Goal: Register for event/course

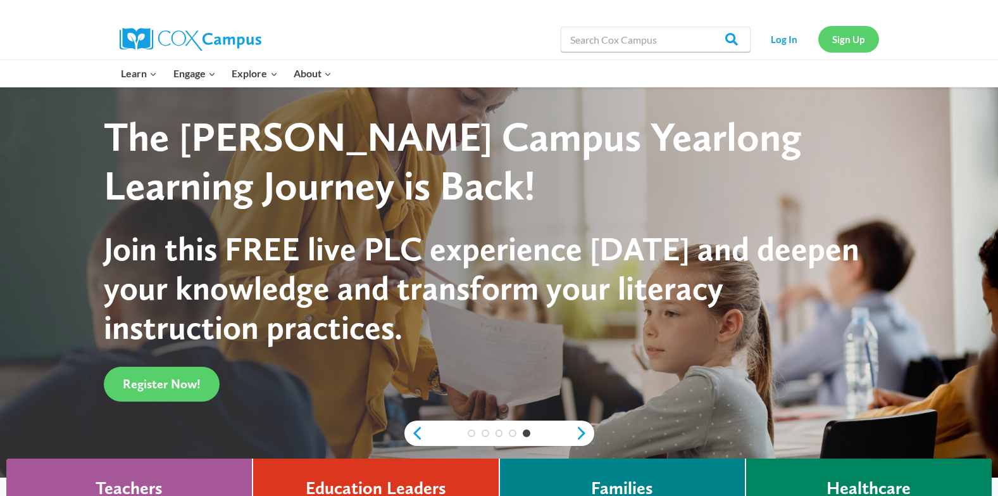
click at [861, 43] on link "Sign Up" at bounding box center [848, 39] width 61 height 26
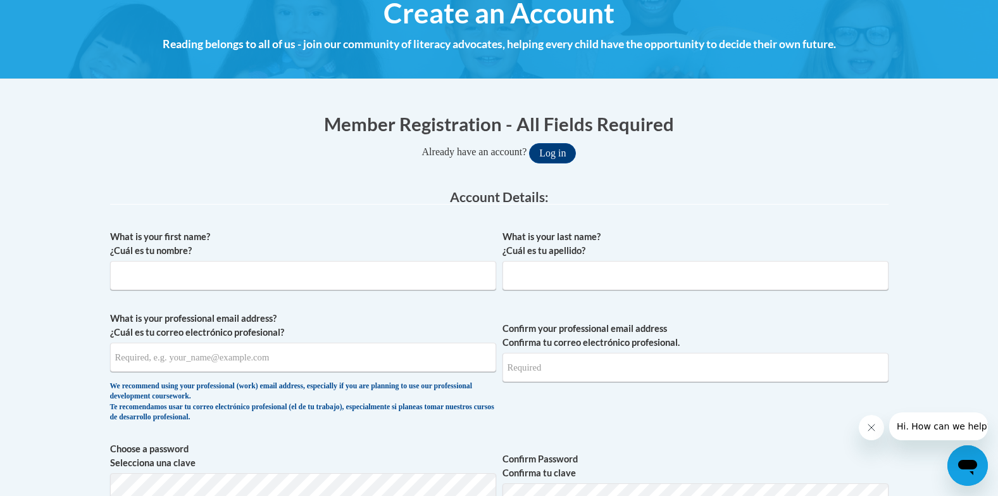
scroll to position [165, 0]
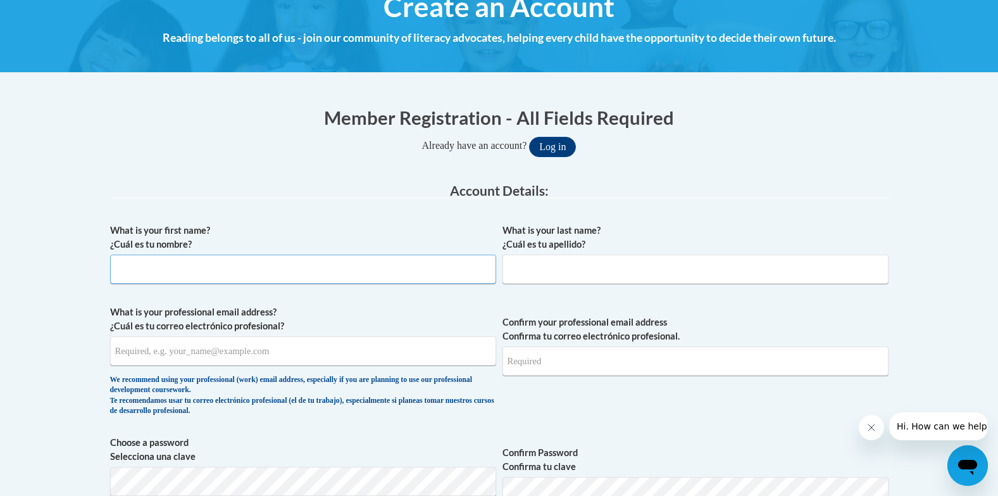
click at [232, 272] on input "What is your first name? ¿Cuál es tu nombre?" at bounding box center [303, 268] width 386 height 29
type input "[PERSON_NAME]"
type input "[EMAIL_ADDRESS][DOMAIN_NAME]"
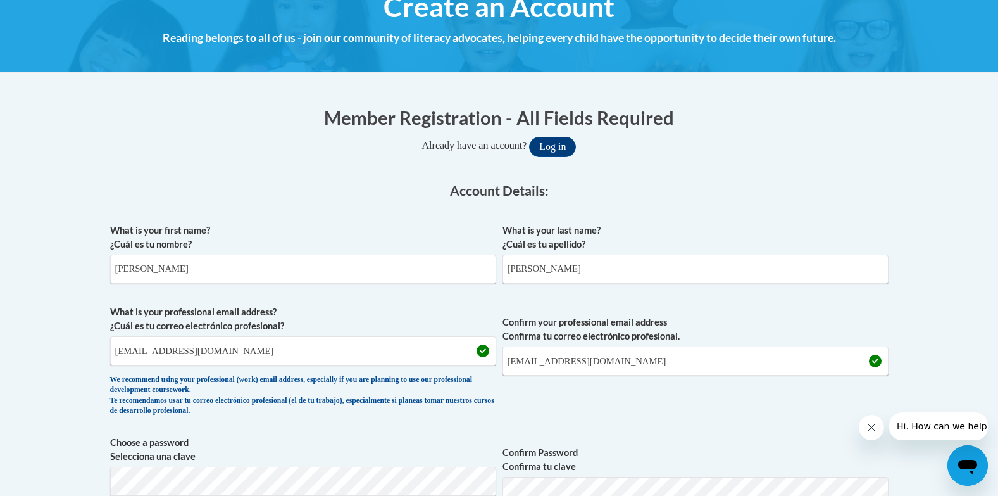
click at [268, 196] on legend "Account Details:" at bounding box center [499, 191] width 778 height 15
click at [177, 266] on input "Andrea L" at bounding box center [303, 268] width 386 height 29
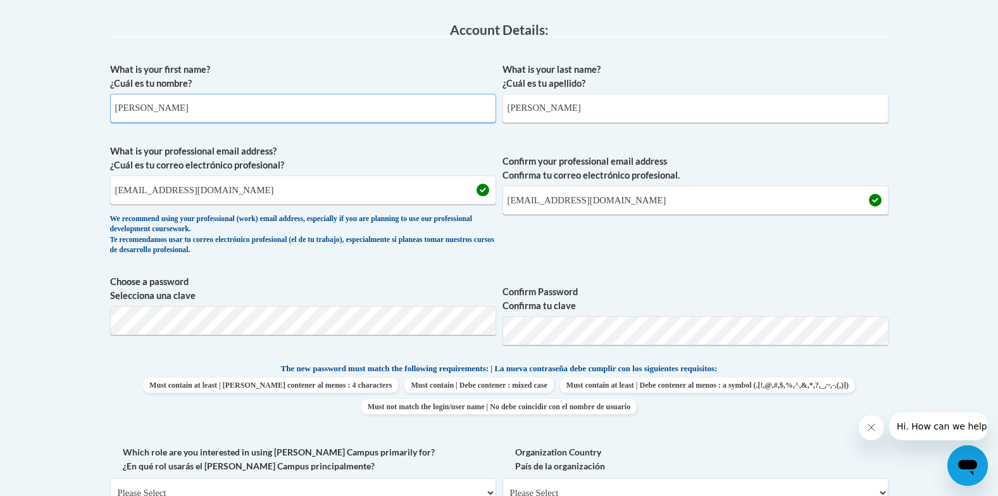
scroll to position [341, 0]
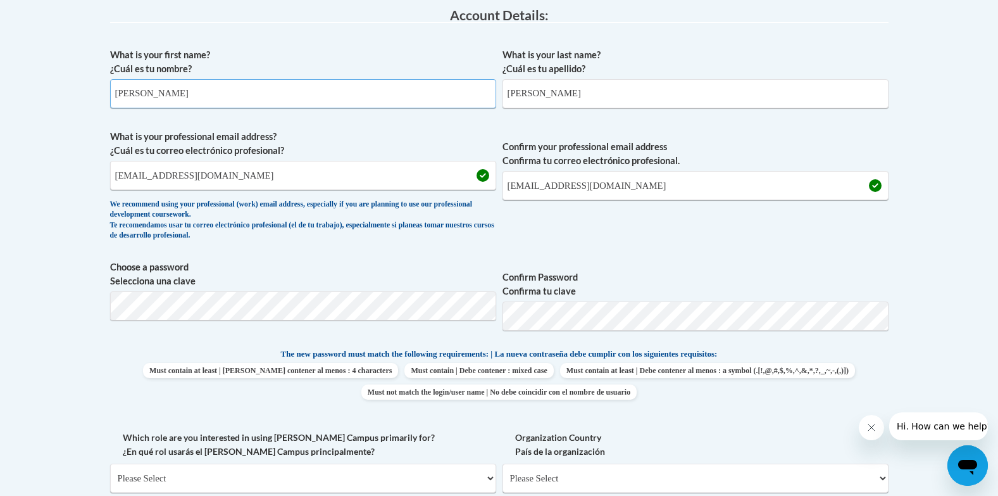
type input "Andrea"
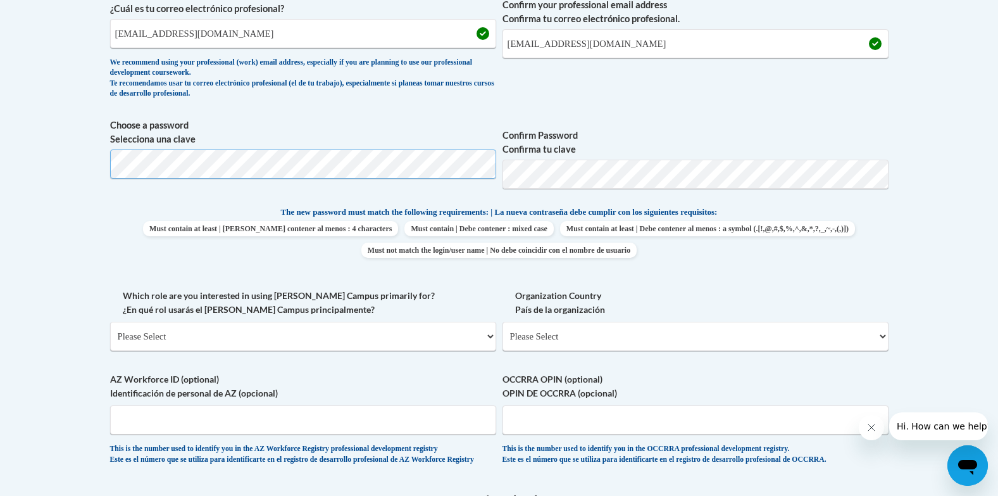
scroll to position [501, 0]
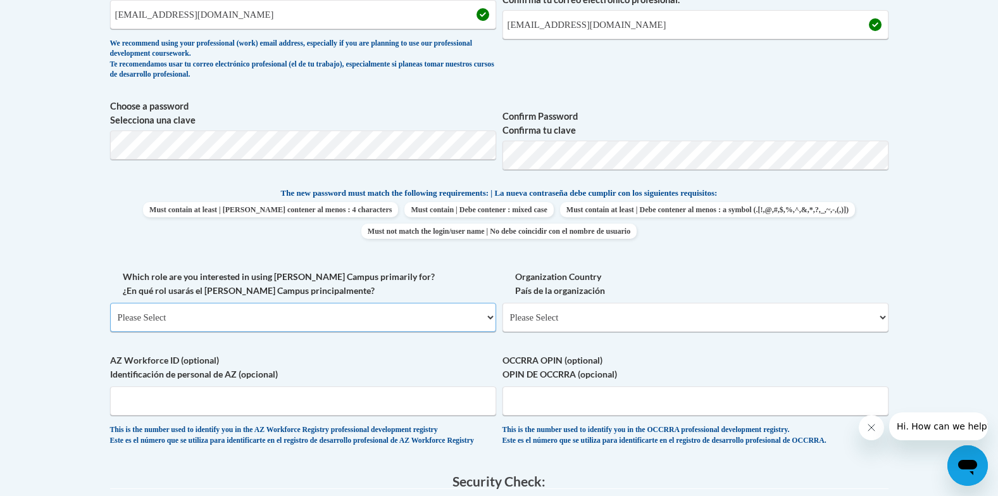
click at [491, 318] on select "Please Select College/University | Colegio/Universidad Community/Nonprofit Part…" at bounding box center [303, 317] width 386 height 29
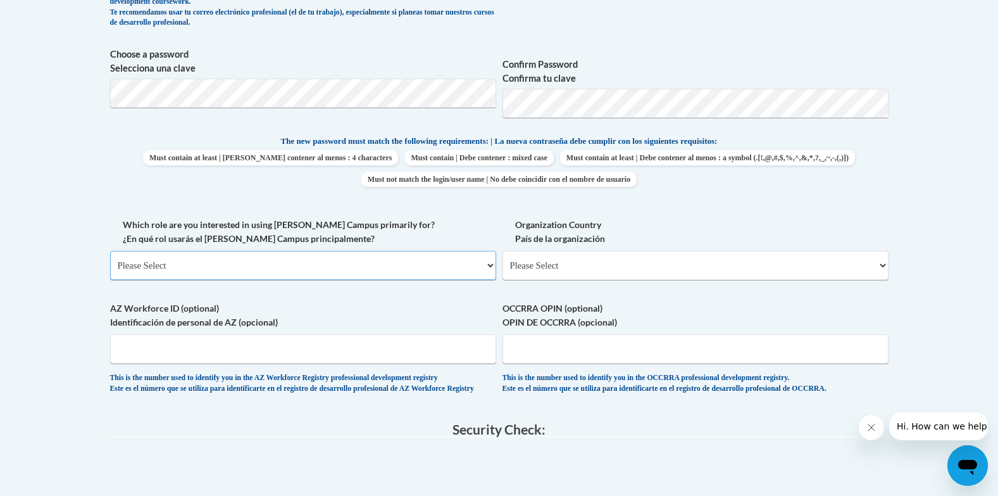
scroll to position [556, 0]
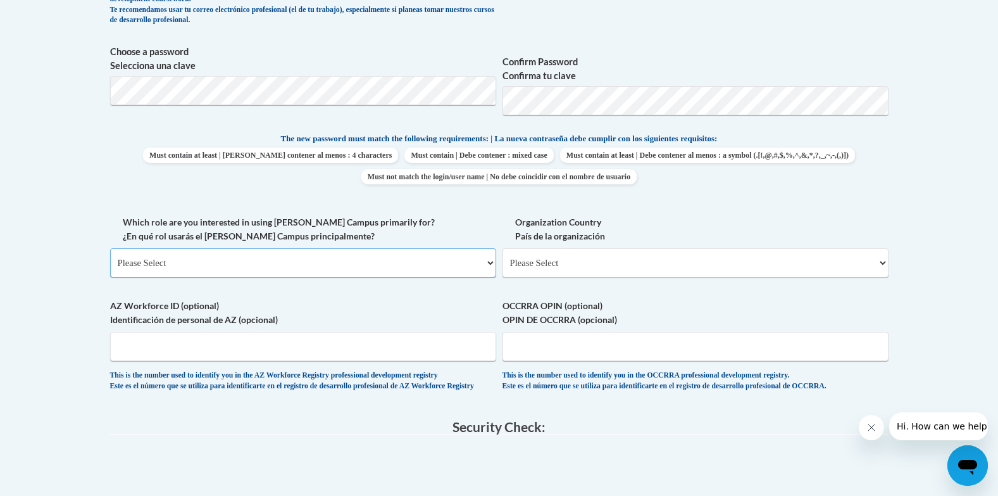
click at [491, 265] on select "Please Select College/University | Colegio/Universidad Community/Nonprofit Part…" at bounding box center [303, 262] width 386 height 29
select select "fbf2d438-af2f-41f8-98f1-81c410e29de3"
click at [110, 248] on select "Please Select College/University | Colegio/Universidad Community/Nonprofit Part…" at bounding box center [303, 262] width 386 height 29
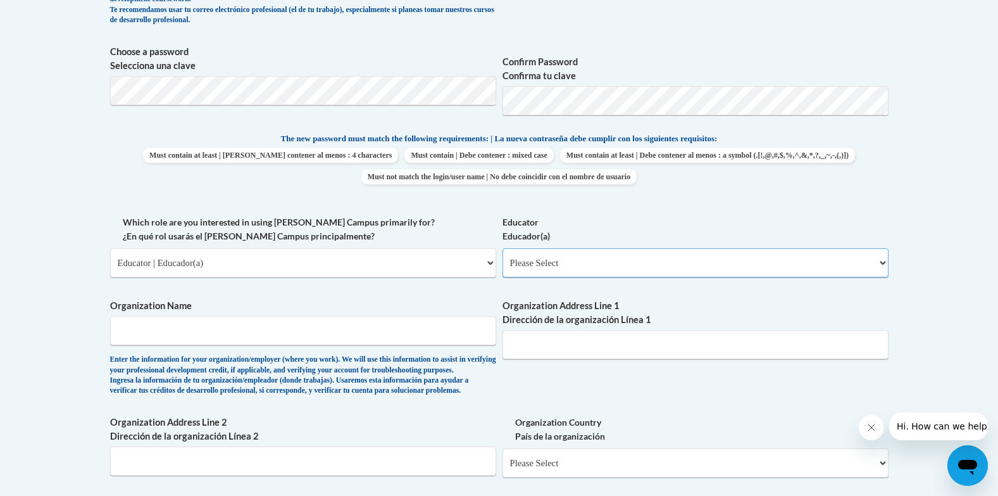
click at [882, 261] on select "Please Select Early Learning/Daycare Teacher/Family Home Care Provider | Maestr…" at bounding box center [696, 262] width 386 height 29
select select "5e2af403-4f2c-4e49-a02f-103e55d7b75b"
click at [503, 248] on select "Please Select Early Learning/Daycare Teacher/Family Home Care Provider | Maestr…" at bounding box center [696, 262] width 386 height 29
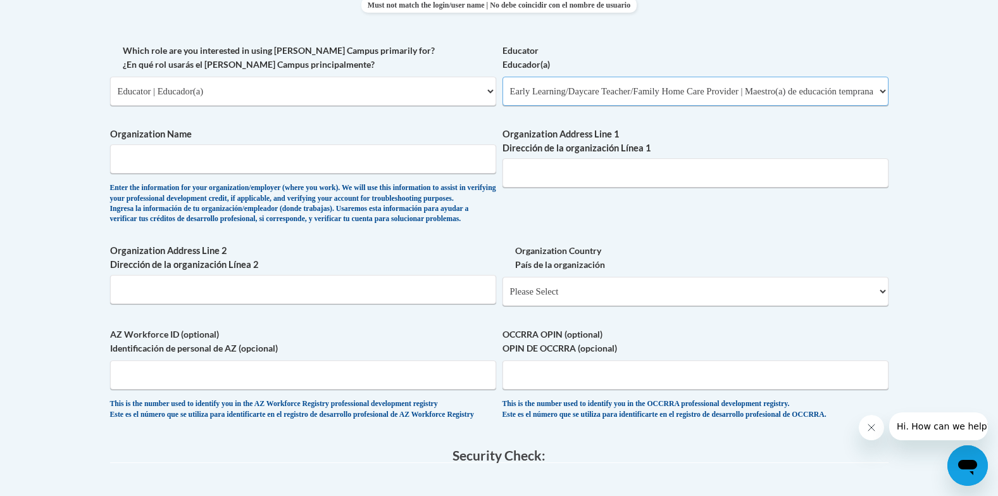
scroll to position [742, 0]
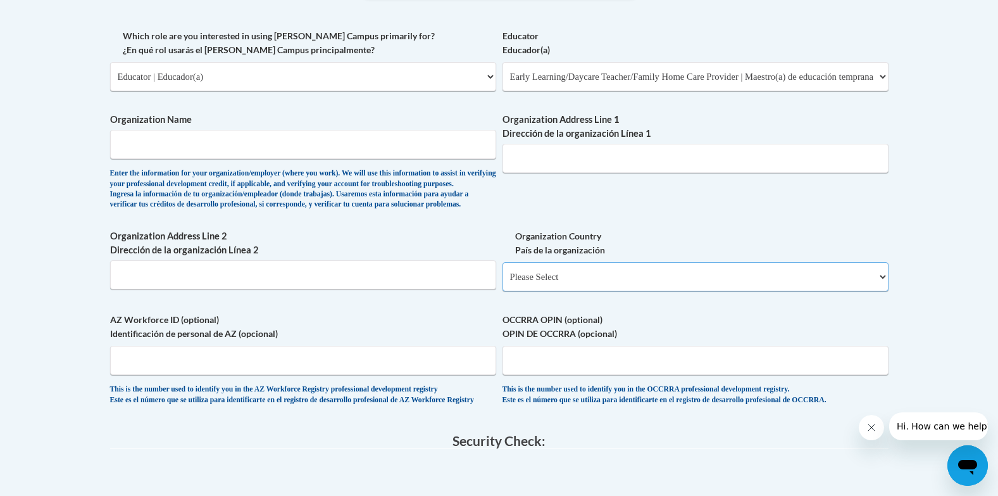
click at [882, 291] on select "Please Select United States | Estados Unidos Outside of the United States | Fue…" at bounding box center [696, 276] width 386 height 29
select select "ad49bcad-a171-4b2e-b99c-48b446064914"
click at [503, 282] on select "Please Select United States | Estados Unidos Outside of the United States | Fue…" at bounding box center [696, 276] width 386 height 29
select select
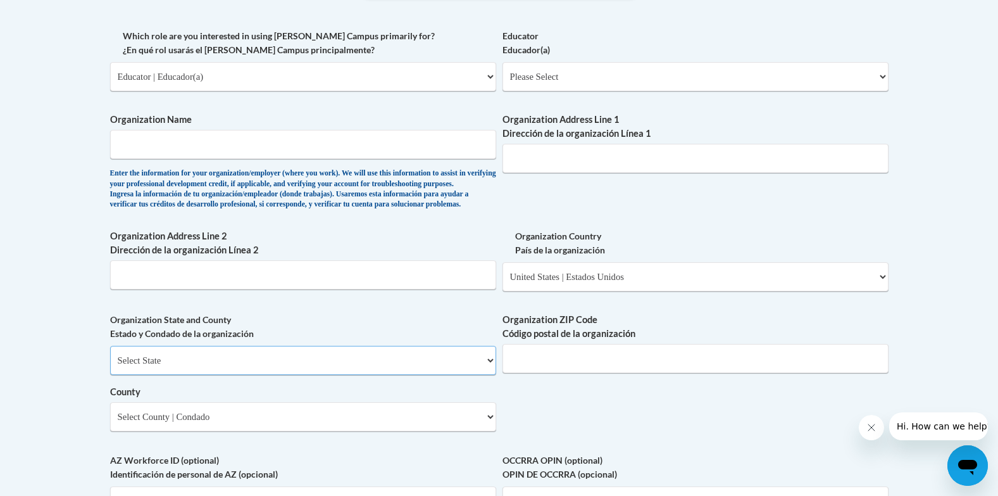
click at [489, 375] on select "Select State Alabama Alaska Arizona Arkansas California Colorado Connecticut De…" at bounding box center [303, 360] width 386 height 29
select select "Georgia"
click at [110, 366] on select "Select State Alabama Alaska Arizona Arkansas California Colorado Connecticut De…" at bounding box center [303, 360] width 386 height 29
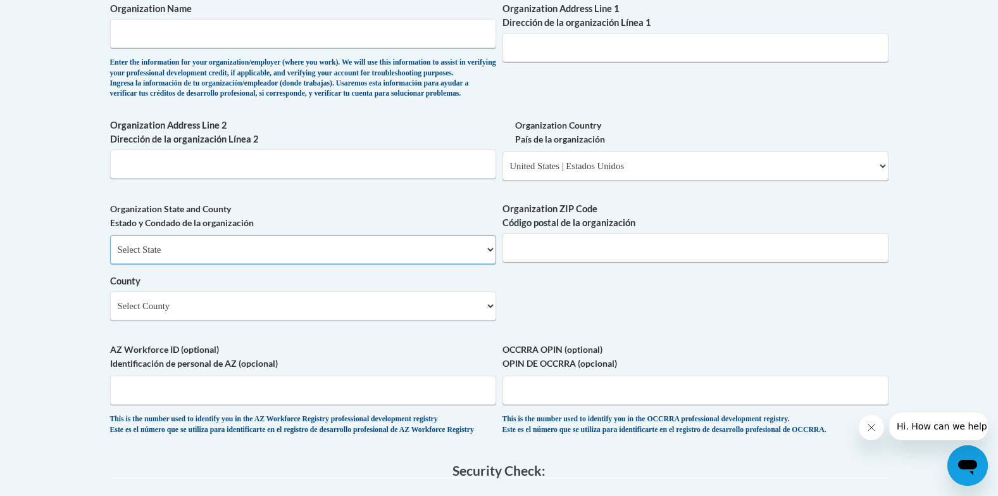
scroll to position [860, 0]
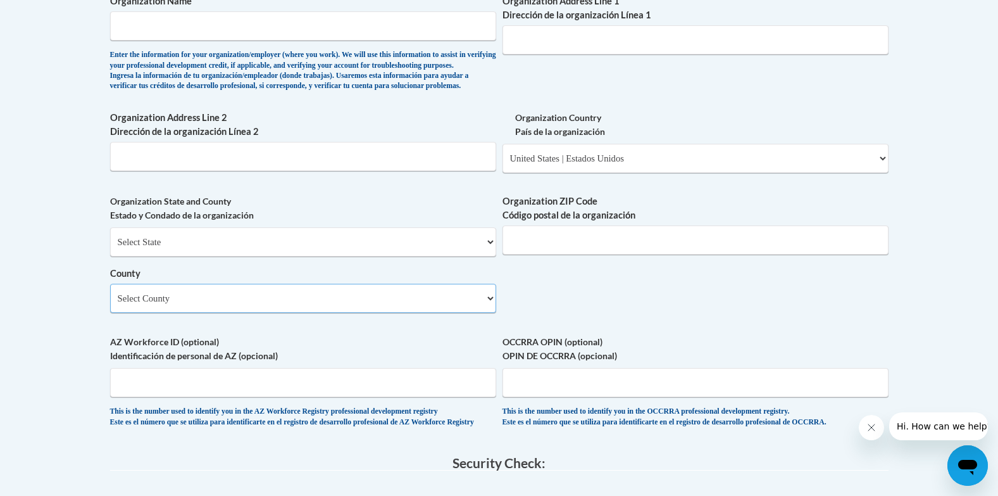
click at [488, 313] on select "Select County Appling Atkinson Bacon Baker Baldwin Banks Barrow Bartow Ben Hill…" at bounding box center [303, 298] width 386 height 29
select select "DeKalb"
click at [110, 304] on select "Select County Appling Atkinson Bacon Baker Baldwin Banks Barrow Bartow Ben Hill…" at bounding box center [303, 298] width 386 height 29
click at [465, 171] on input "Organization Address Line 2 Dirección de la organización Línea 2" at bounding box center [303, 156] width 386 height 29
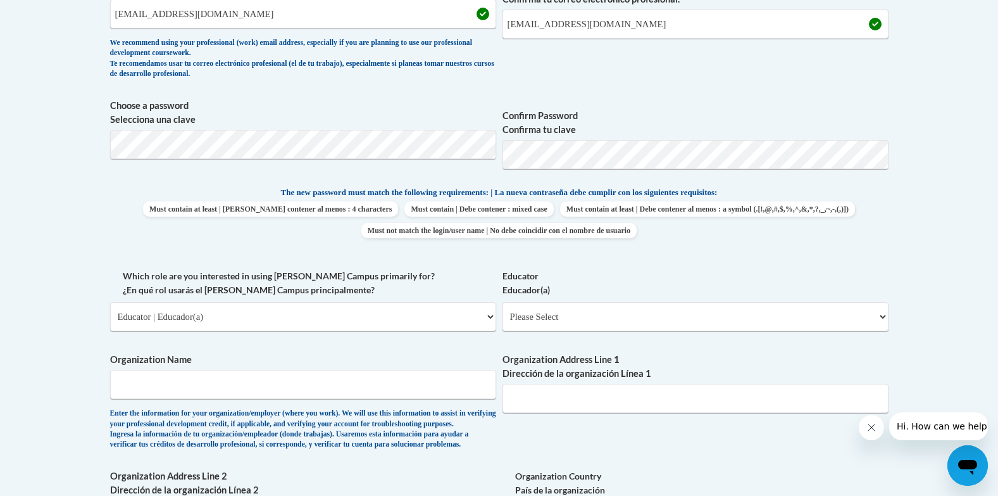
scroll to position [471, 0]
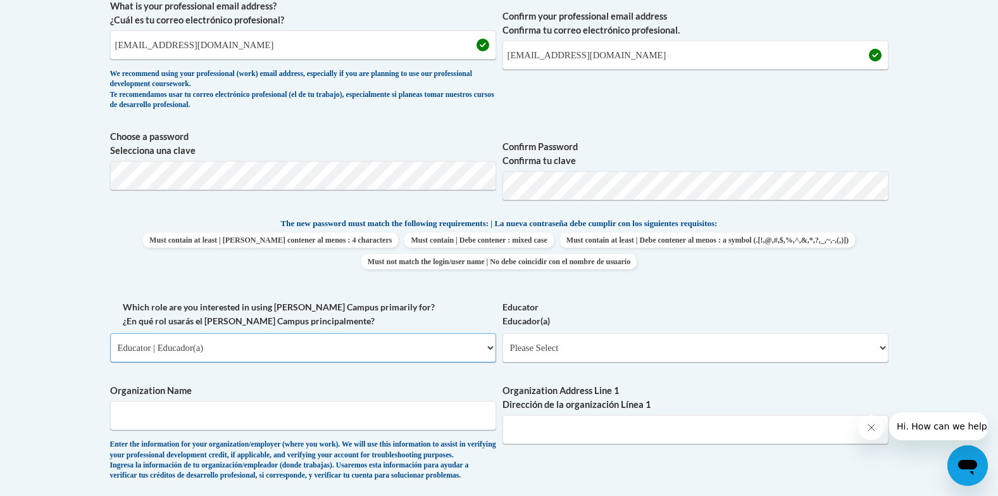
click at [489, 349] on select "Please Select College/University | Colegio/Universidad Community/Nonprofit Part…" at bounding box center [303, 347] width 386 height 29
click at [881, 347] on select "Please Select Early Learning/Daycare Teacher/Family Home Care Provider | Maestr…" at bounding box center [696, 347] width 386 height 29
select select "5e2af403-4f2c-4e49-a02f-103e55d7b75b"
click at [503, 333] on select "Please Select Early Learning/Daycare Teacher/Family Home Care Provider | Maestr…" at bounding box center [696, 347] width 386 height 29
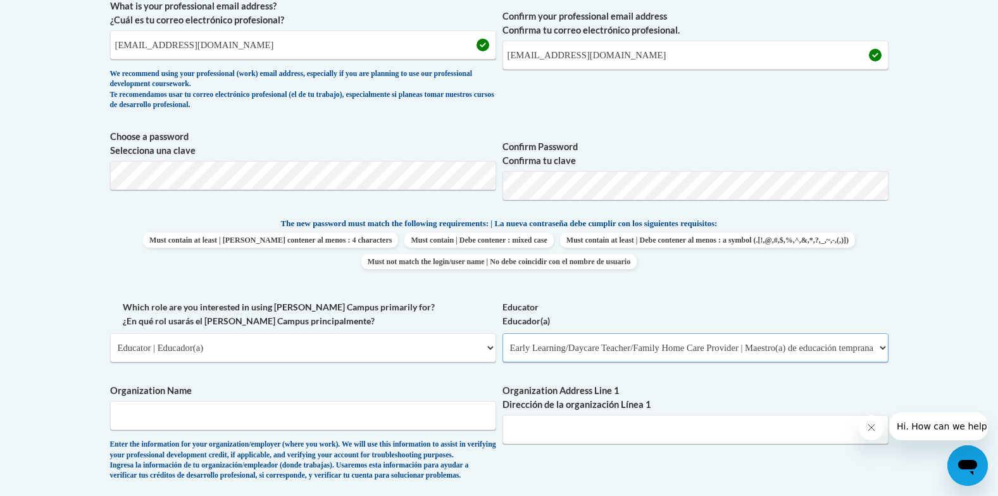
select select "null"
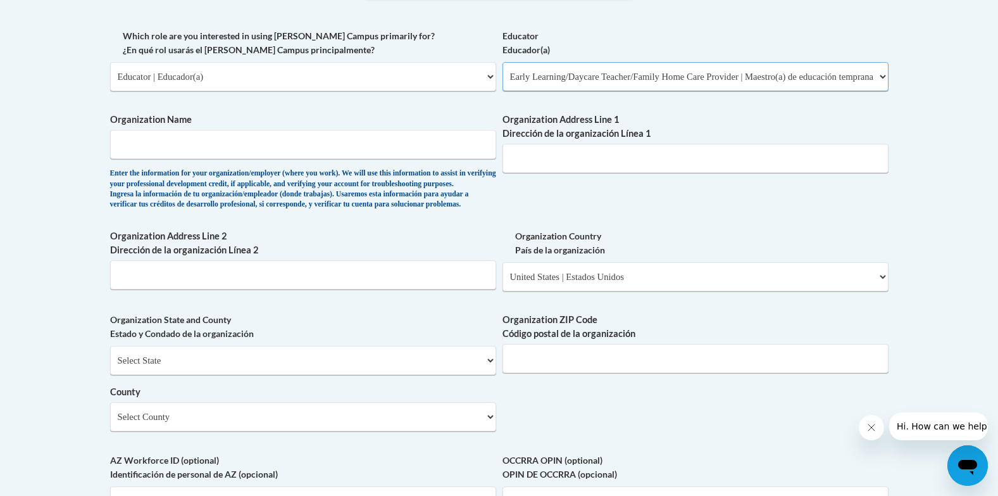
scroll to position [770, 0]
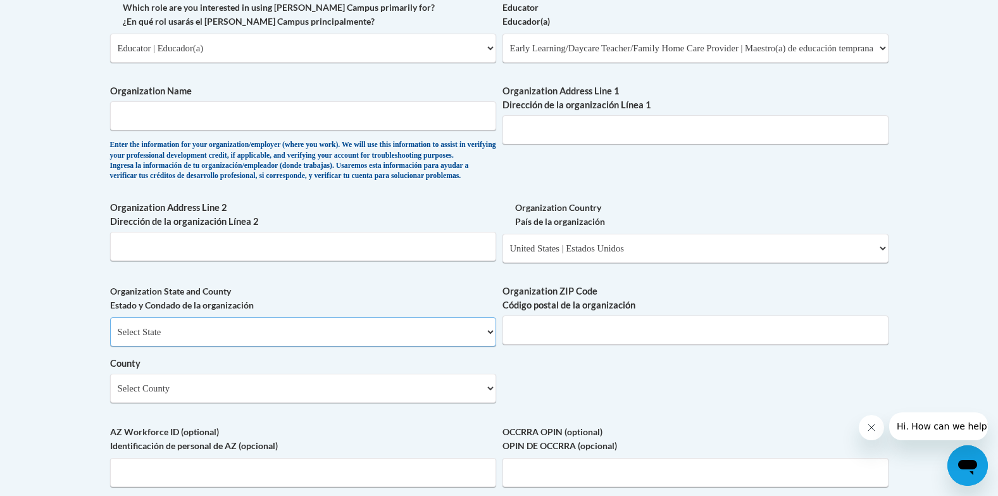
click at [489, 346] on select "Select State Alabama Alaska Arizona Arkansas California Colorado Connecticut De…" at bounding box center [303, 331] width 386 height 29
select select "Georgia"
click at [110, 338] on select "Select State Alabama Alaska Arizona Arkansas California Colorado Connecticut De…" at bounding box center [303, 331] width 386 height 29
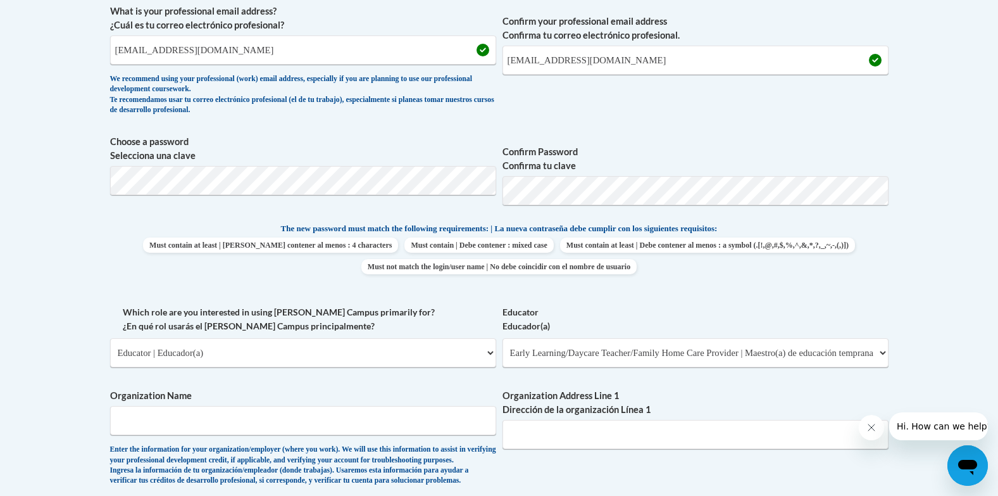
scroll to position [458, 0]
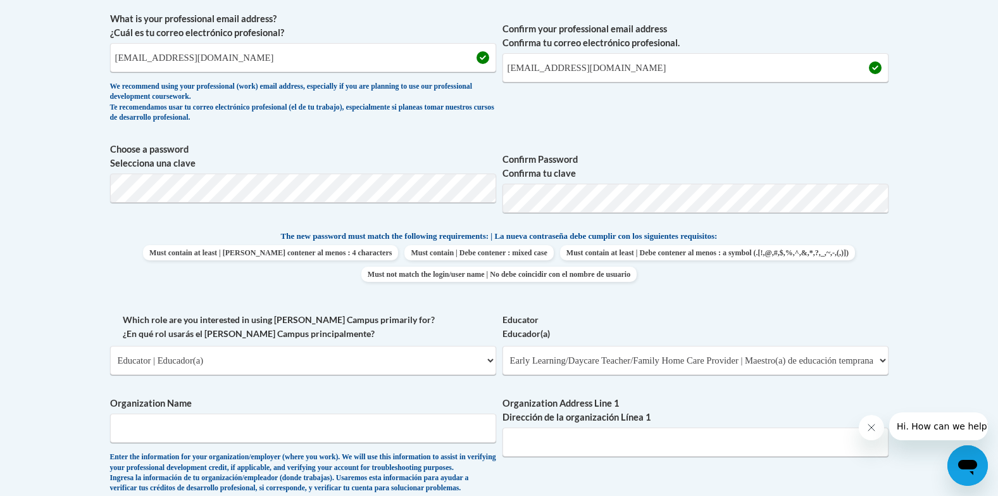
drag, startPoint x: 995, startPoint y: 185, endPoint x: 995, endPoint y: 165, distance: 20.3
click at [995, 165] on body "This site uses cookies to help improve your learning experience. By continuing …" at bounding box center [499, 484] width 998 height 1885
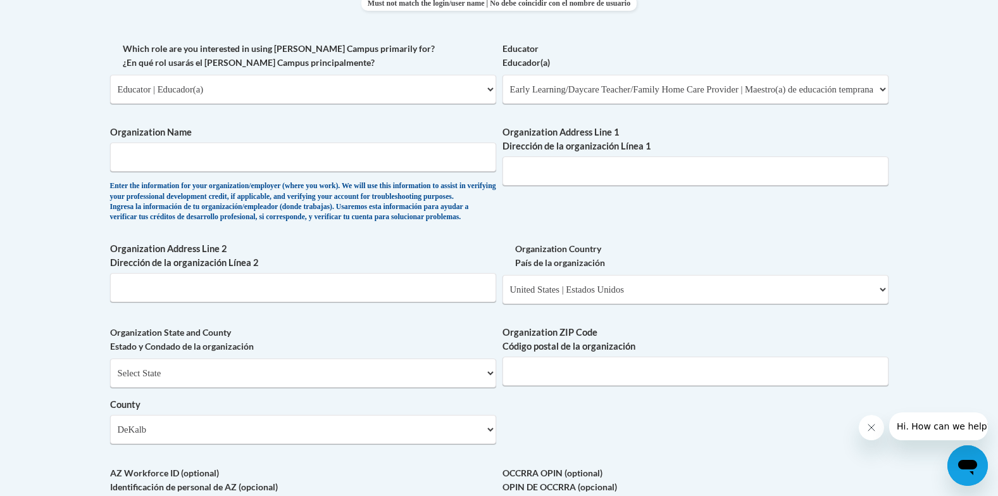
scroll to position [727, 0]
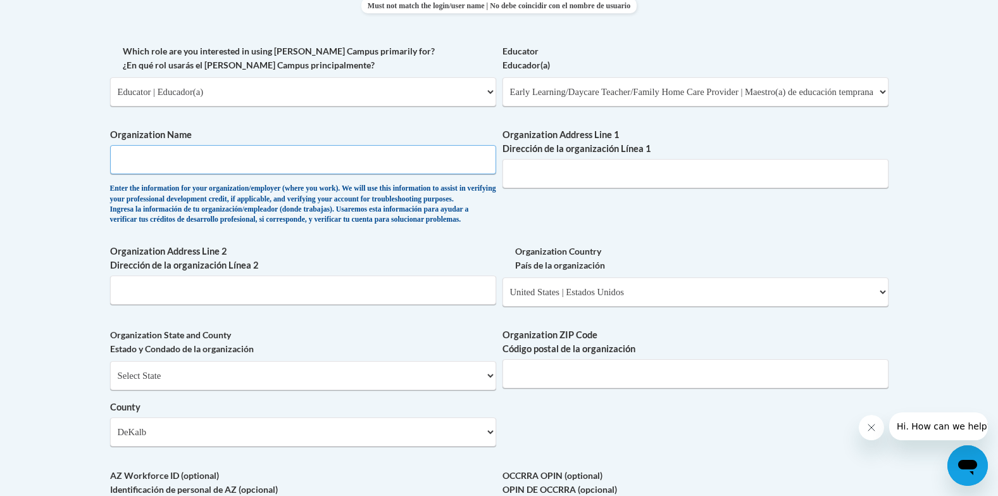
click at [333, 156] on input "Organization Name" at bounding box center [303, 159] width 386 height 29
type input "individual"
click at [645, 176] on input "Organization Address Line 1 Dirección de la organización Línea 1" at bounding box center [696, 173] width 386 height 29
type input "2908 Midway Rd"
type input "Decatur"
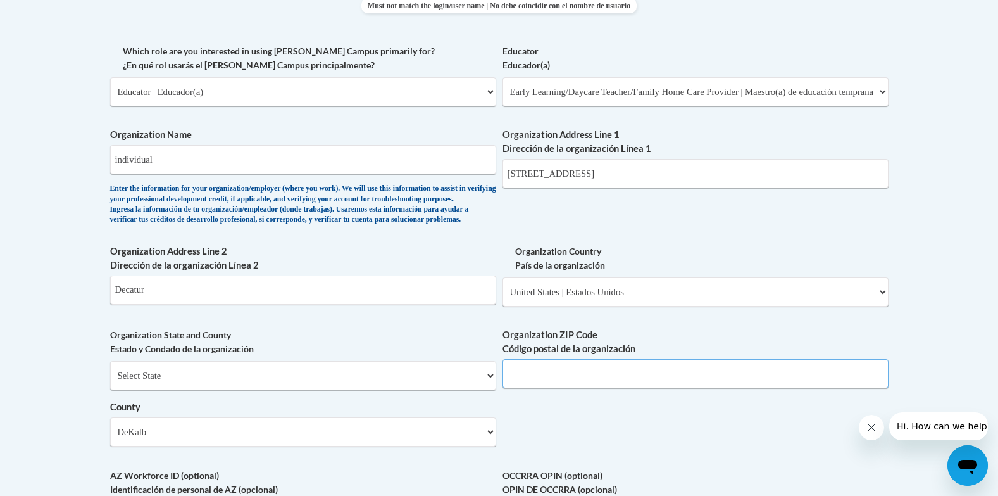
type input "30030"
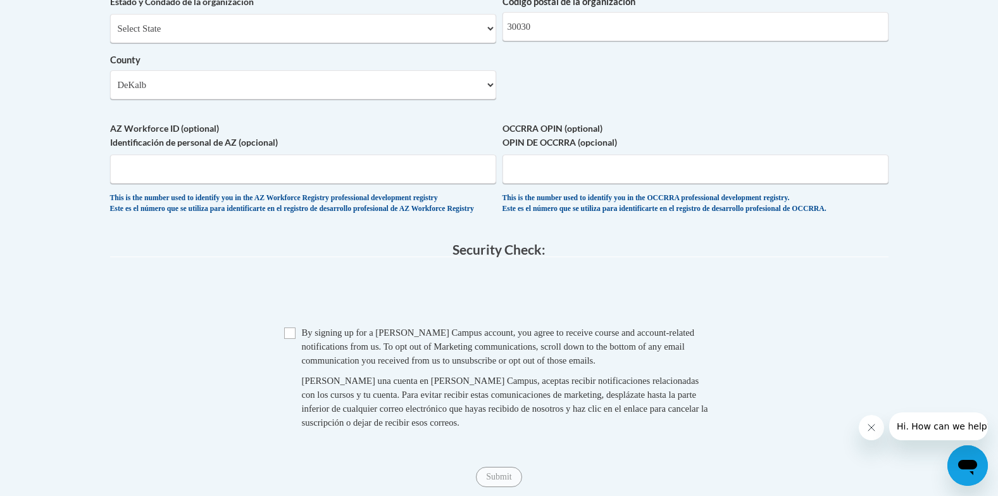
scroll to position [1070, 0]
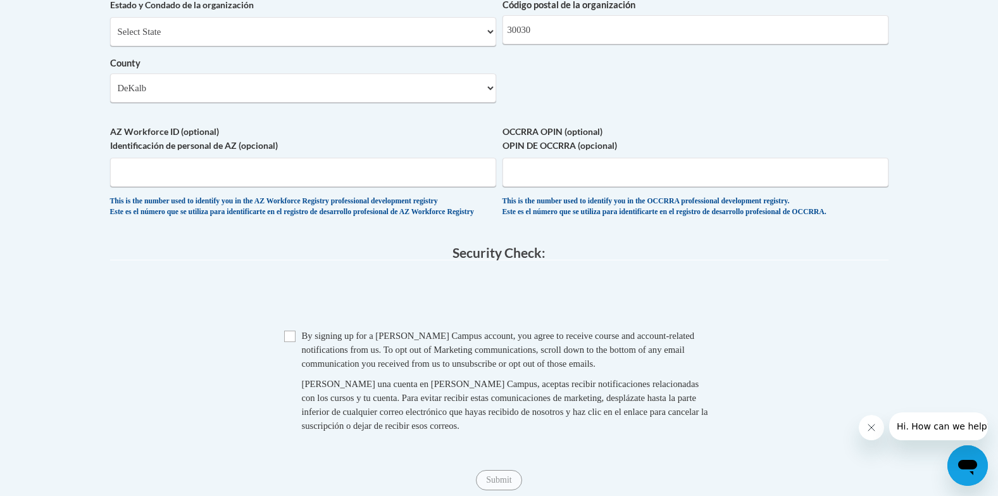
drag, startPoint x: 996, startPoint y: 323, endPoint x: 996, endPoint y: 312, distance: 11.4
click at [868, 427] on icon "Close message from company" at bounding box center [871, 427] width 10 height 10
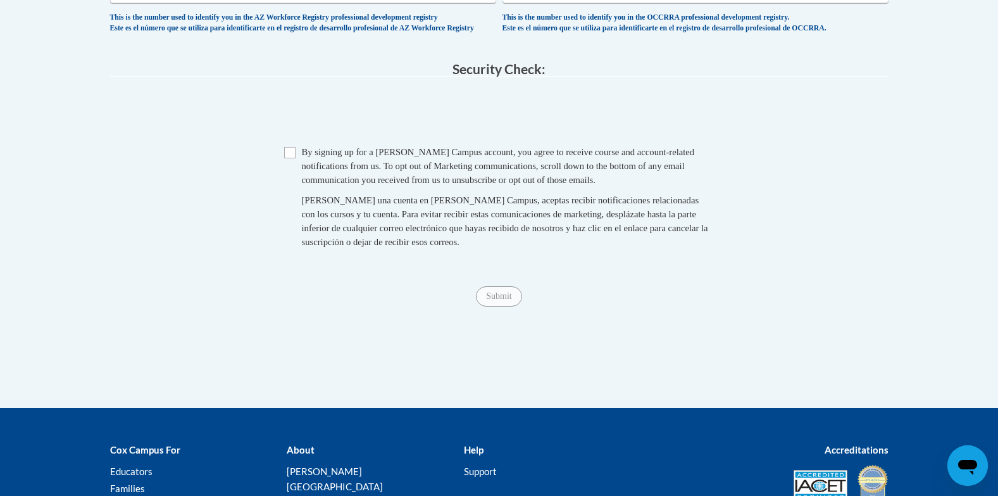
scroll to position [1256, 0]
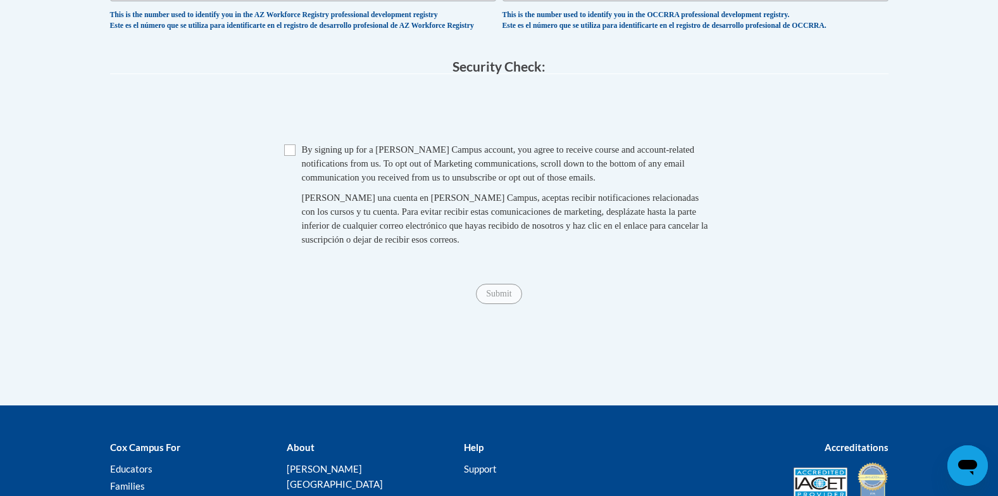
drag, startPoint x: 997, startPoint y: 363, endPoint x: 997, endPoint y: 324, distance: 38.6
click at [292, 156] on input "Checkbox" at bounding box center [289, 149] width 11 height 11
checkbox input "true"
click at [508, 304] on input "Submit" at bounding box center [499, 294] width 46 height 20
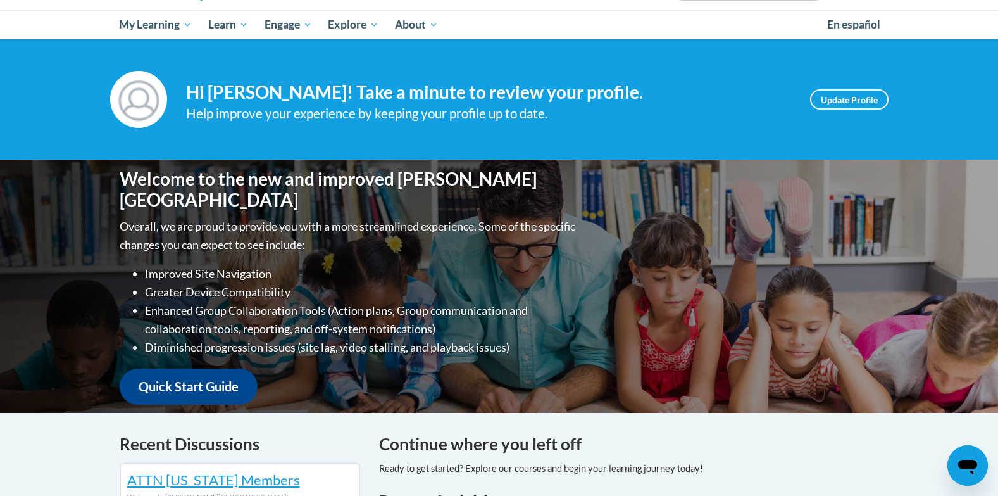
scroll to position [135, 0]
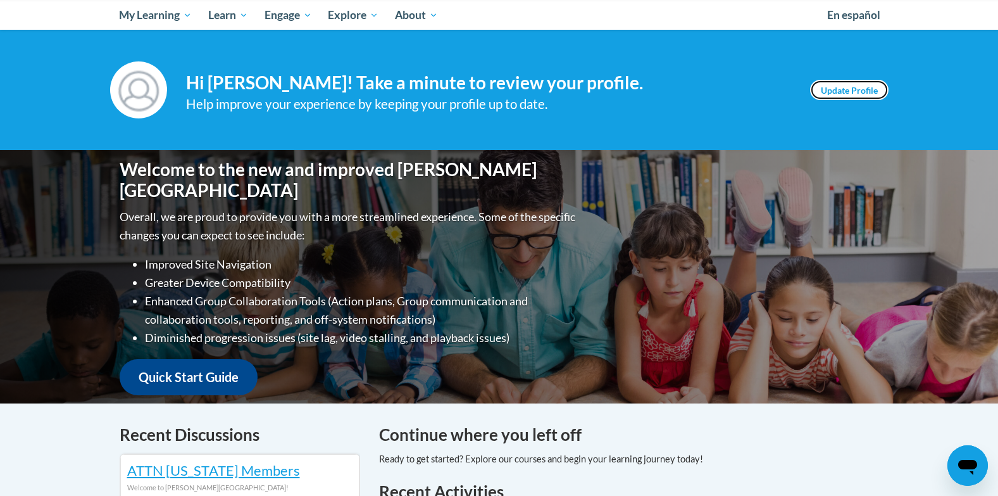
click at [830, 87] on link "Update Profile" at bounding box center [849, 90] width 78 height 20
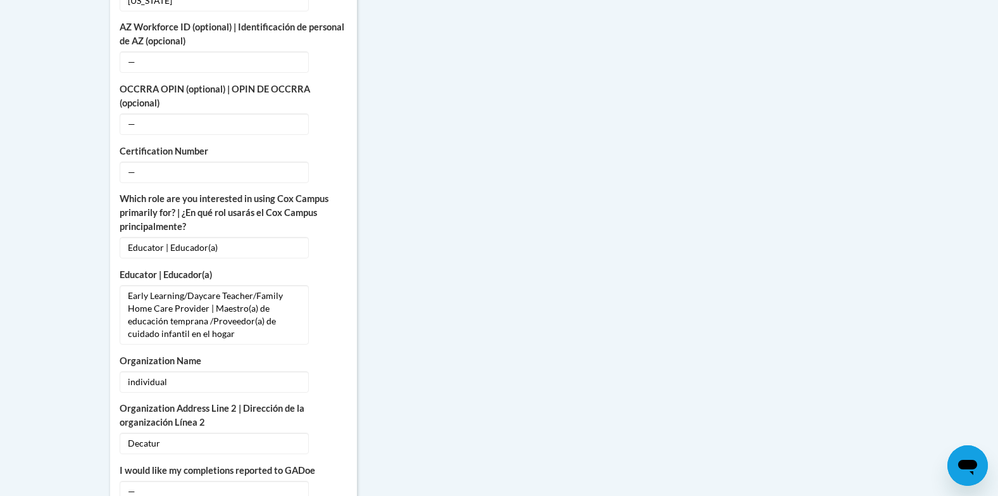
scroll to position [703, 0]
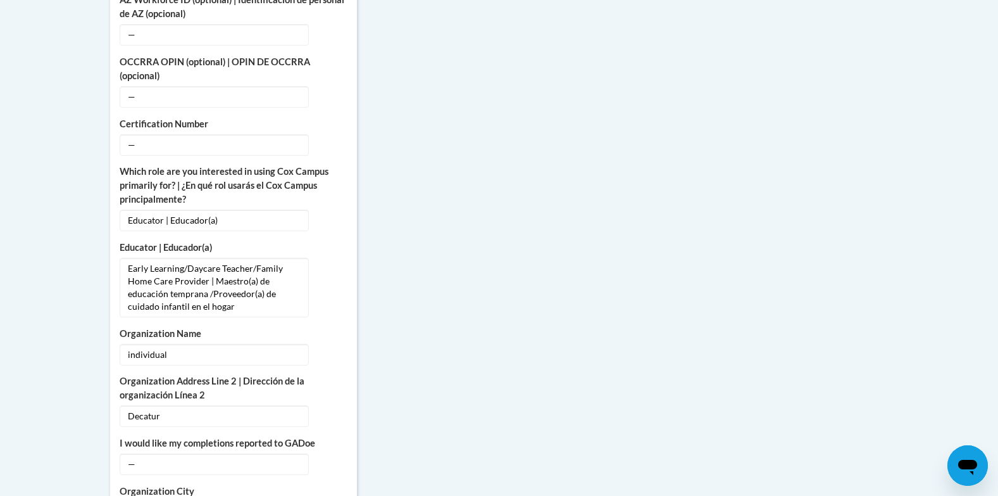
drag, startPoint x: 997, startPoint y: 224, endPoint x: 994, endPoint y: 242, distance: 18.5
click at [994, 242] on body "This site uses cookies to help improve your learning experience. By continuing …" at bounding box center [499, 218] width 998 height 1843
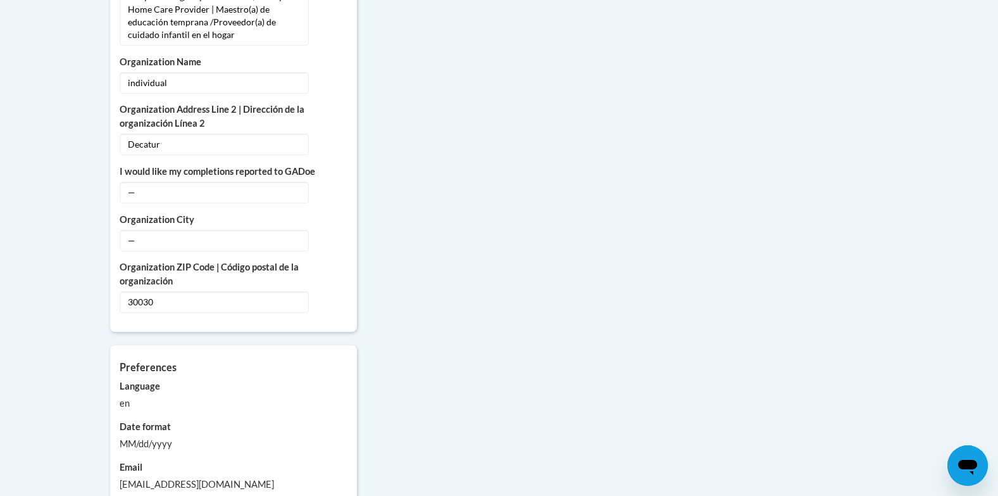
scroll to position [1024, 0]
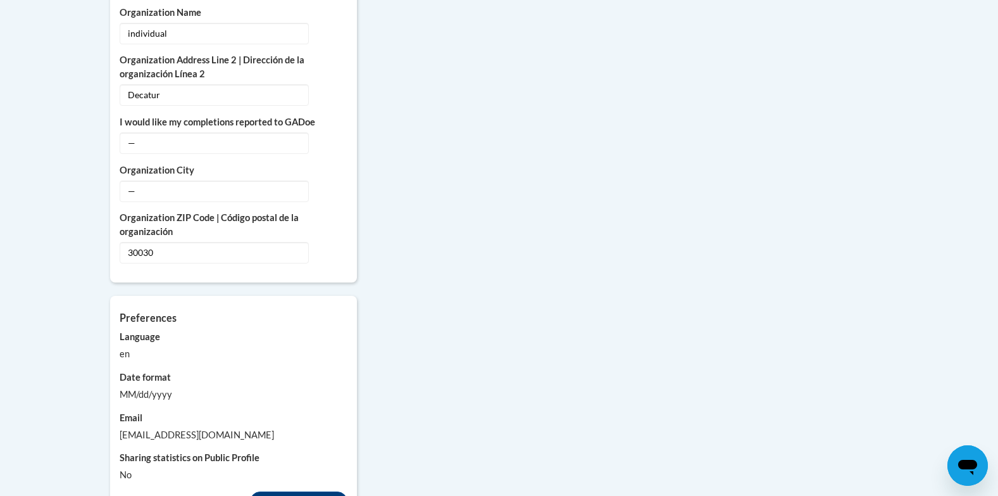
drag, startPoint x: 997, startPoint y: 340, endPoint x: 997, endPoint y: 354, distance: 14.6
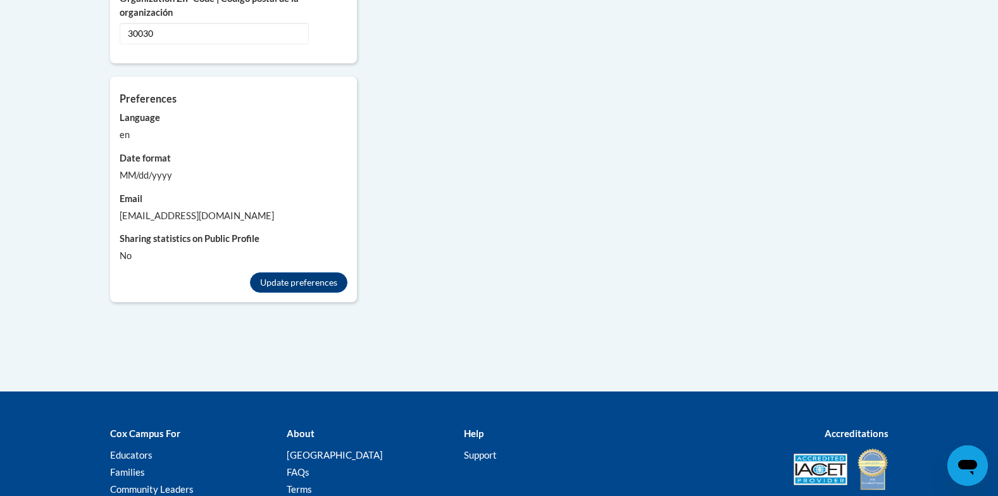
scroll to position [1327, 0]
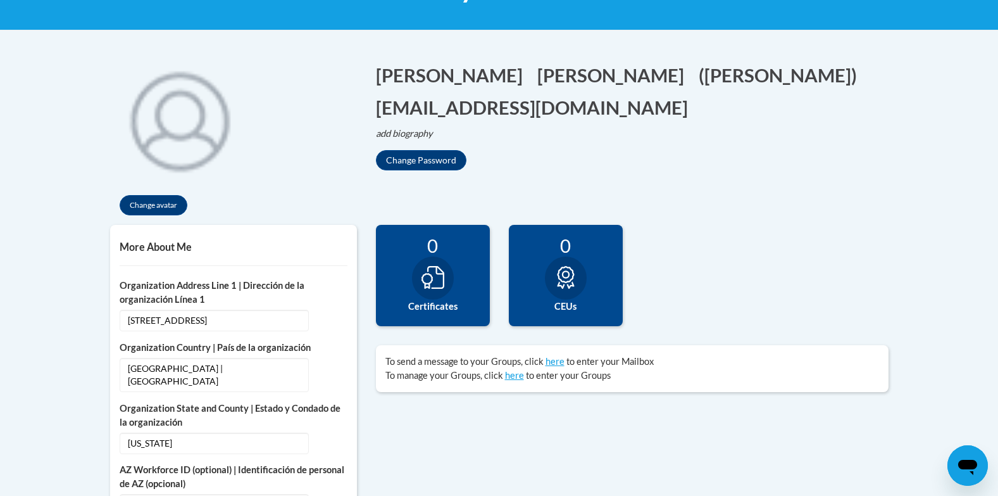
scroll to position [0, 0]
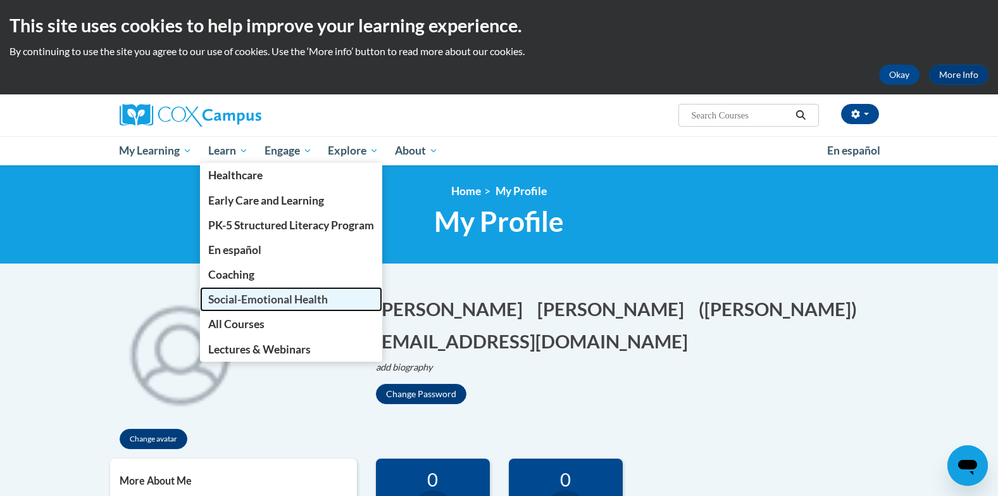
click at [266, 300] on span "Social-Emotional Health" at bounding box center [268, 298] width 120 height 13
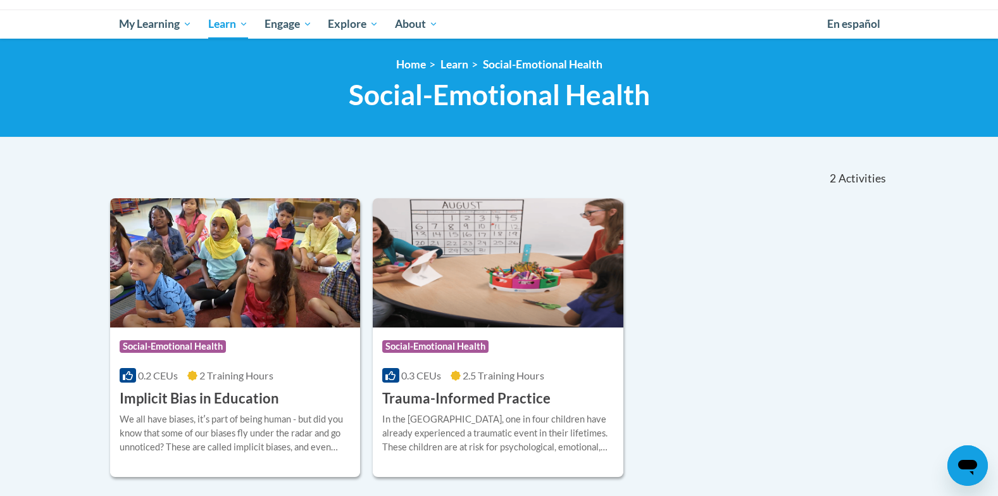
scroll to position [164, 0]
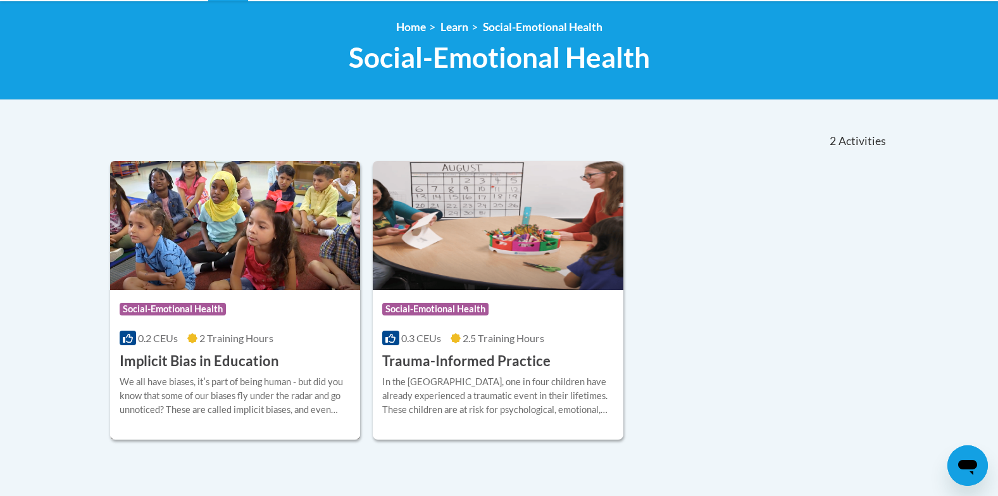
click at [193, 305] on span "Social-Emotional Health" at bounding box center [173, 309] width 106 height 13
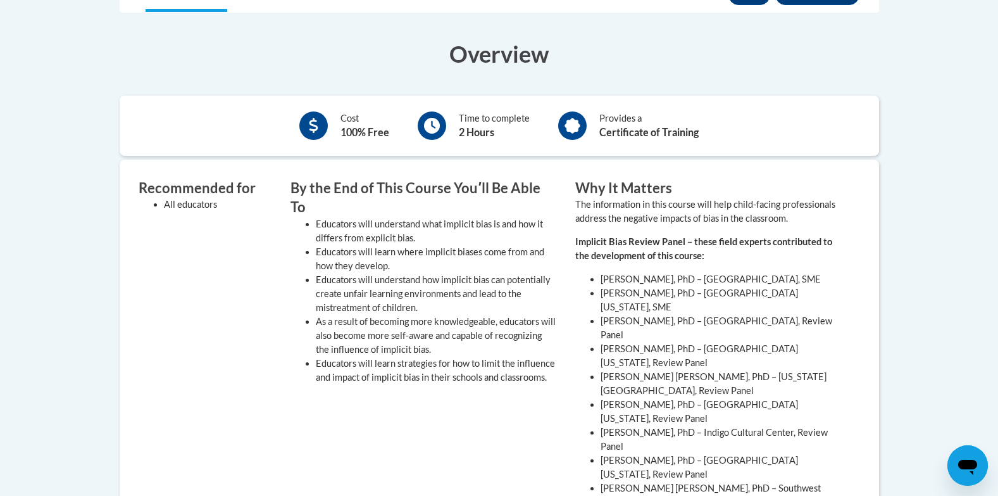
scroll to position [380, 0]
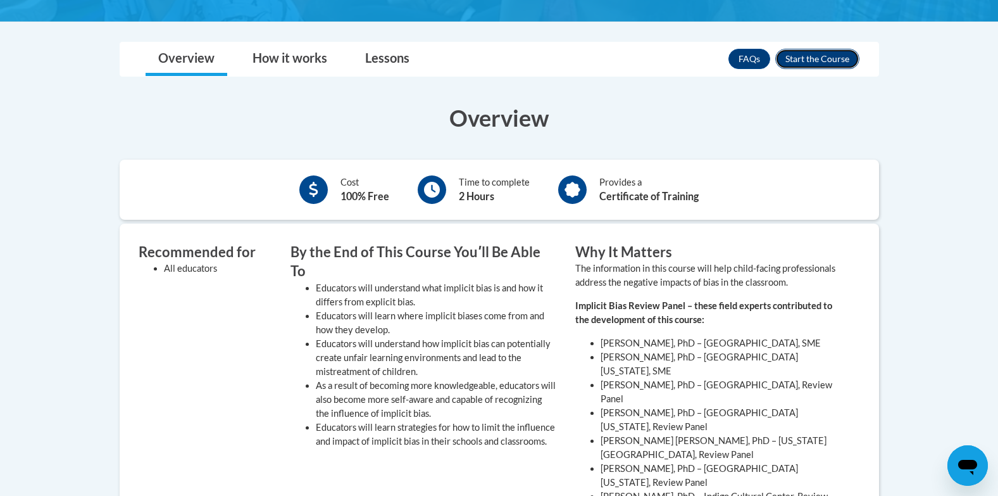
click at [835, 55] on button "Enroll" at bounding box center [817, 59] width 84 height 20
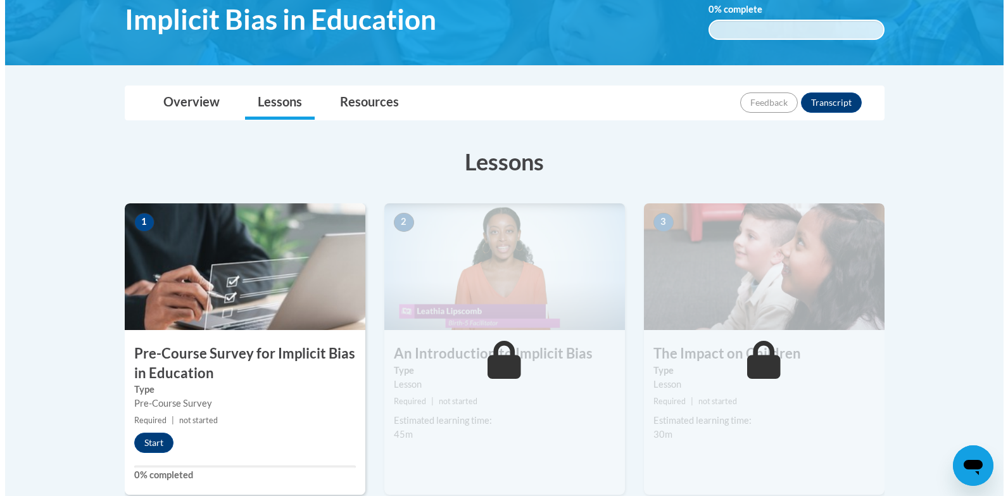
scroll to position [220, 0]
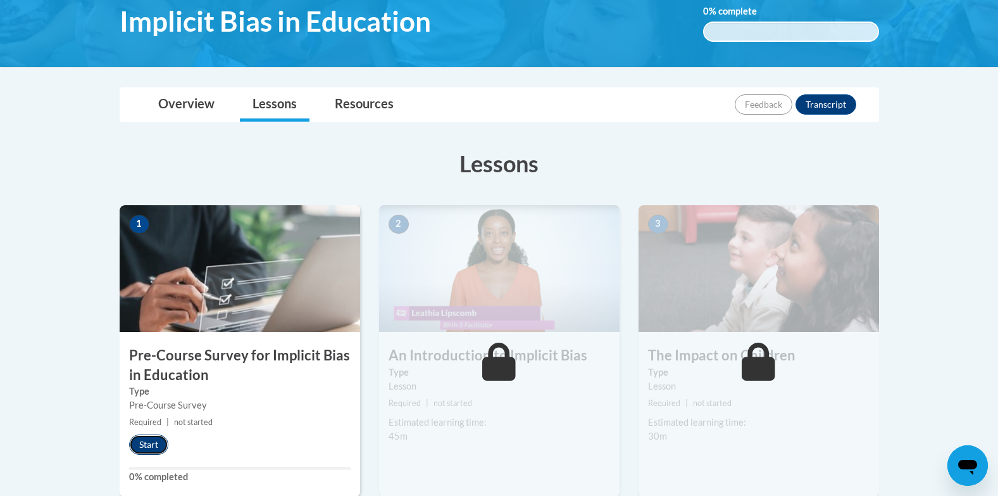
click at [144, 446] on button "Start" at bounding box center [148, 444] width 39 height 20
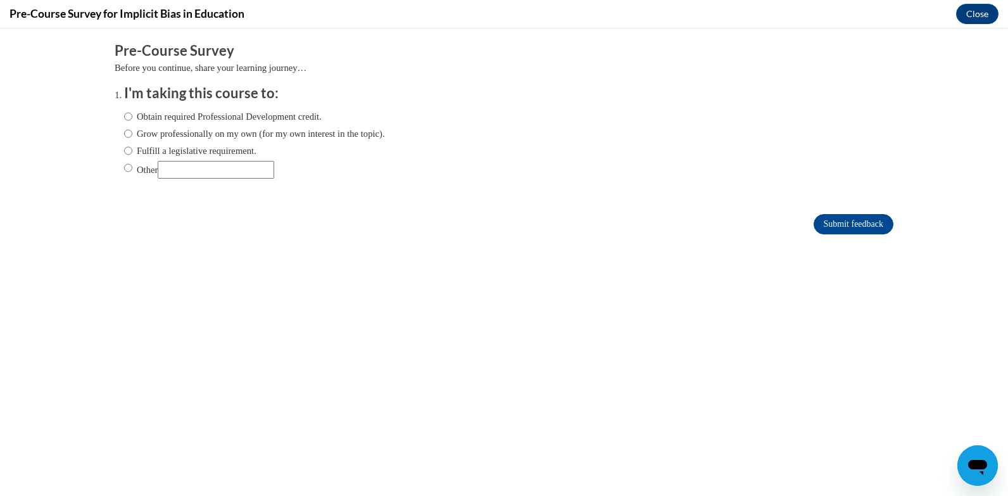
scroll to position [0, 0]
click at [124, 134] on input "Grow professionally on my own (for my own interest in the topic)." at bounding box center [128, 134] width 8 height 14
radio input "true"
click at [851, 226] on input "Submit feedback" at bounding box center [853, 224] width 80 height 20
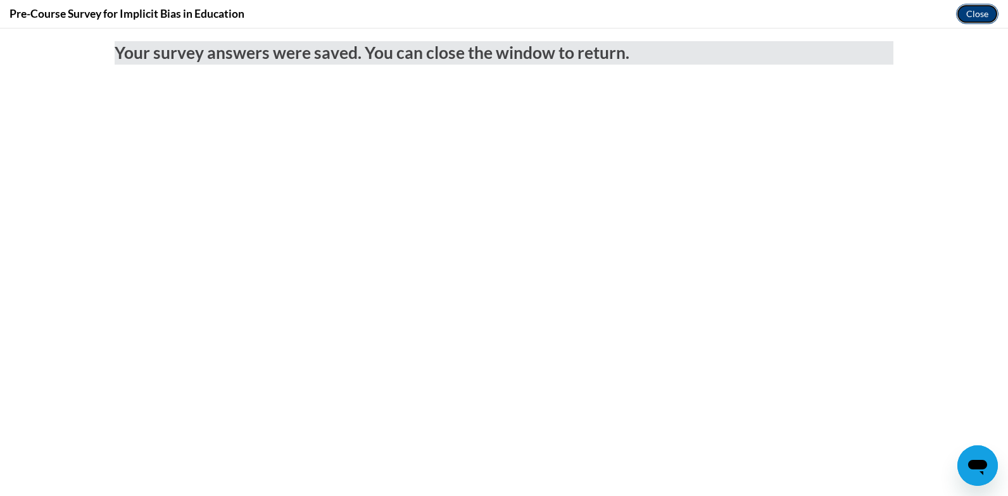
click at [982, 15] on button "Close" at bounding box center [977, 14] width 42 height 20
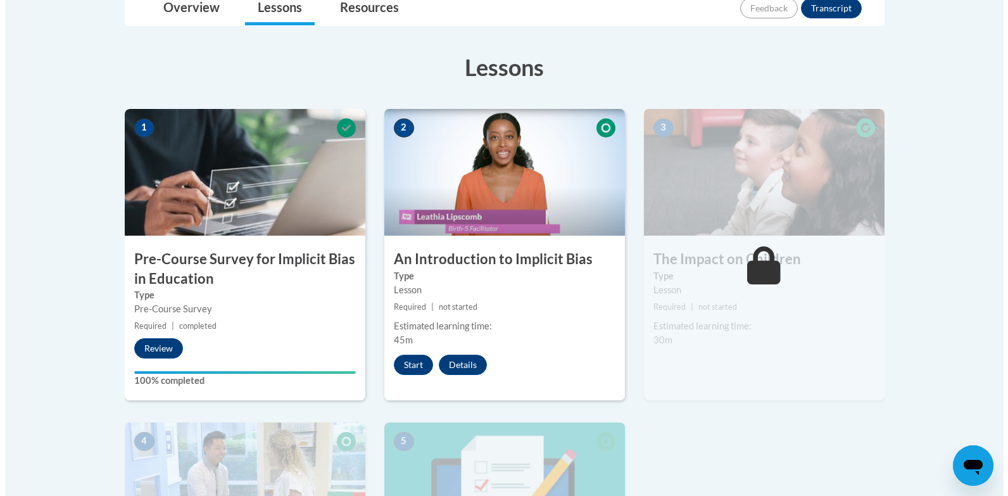
scroll to position [329, 0]
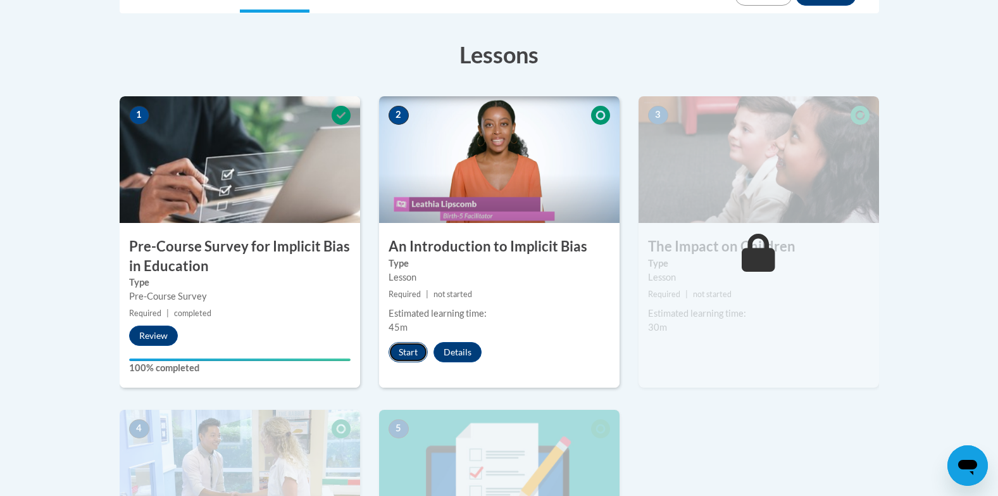
click at [413, 353] on button "Start" at bounding box center [408, 352] width 39 height 20
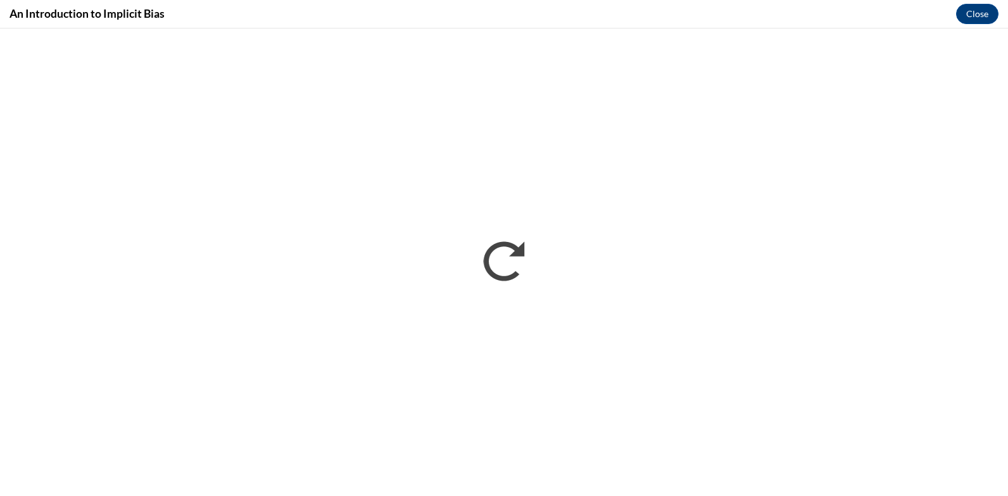
scroll to position [0, 0]
